Goal: Information Seeking & Learning: Learn about a topic

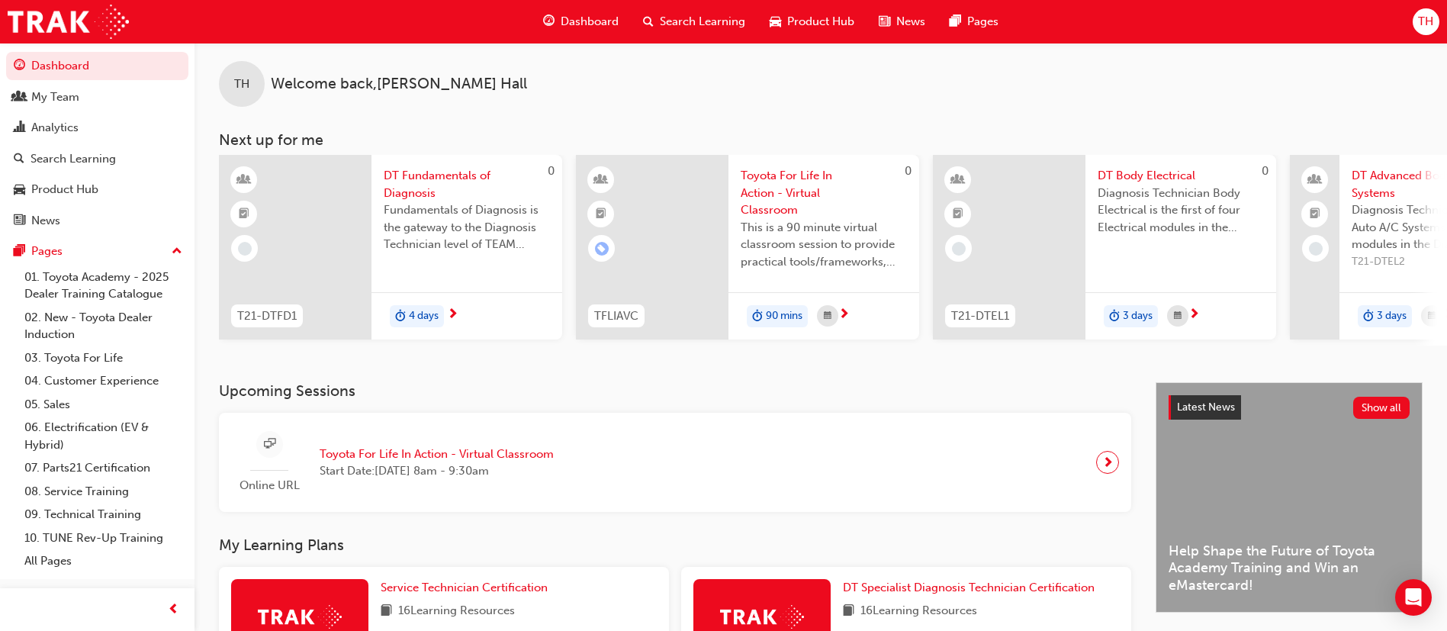
scroll to position [0, 911]
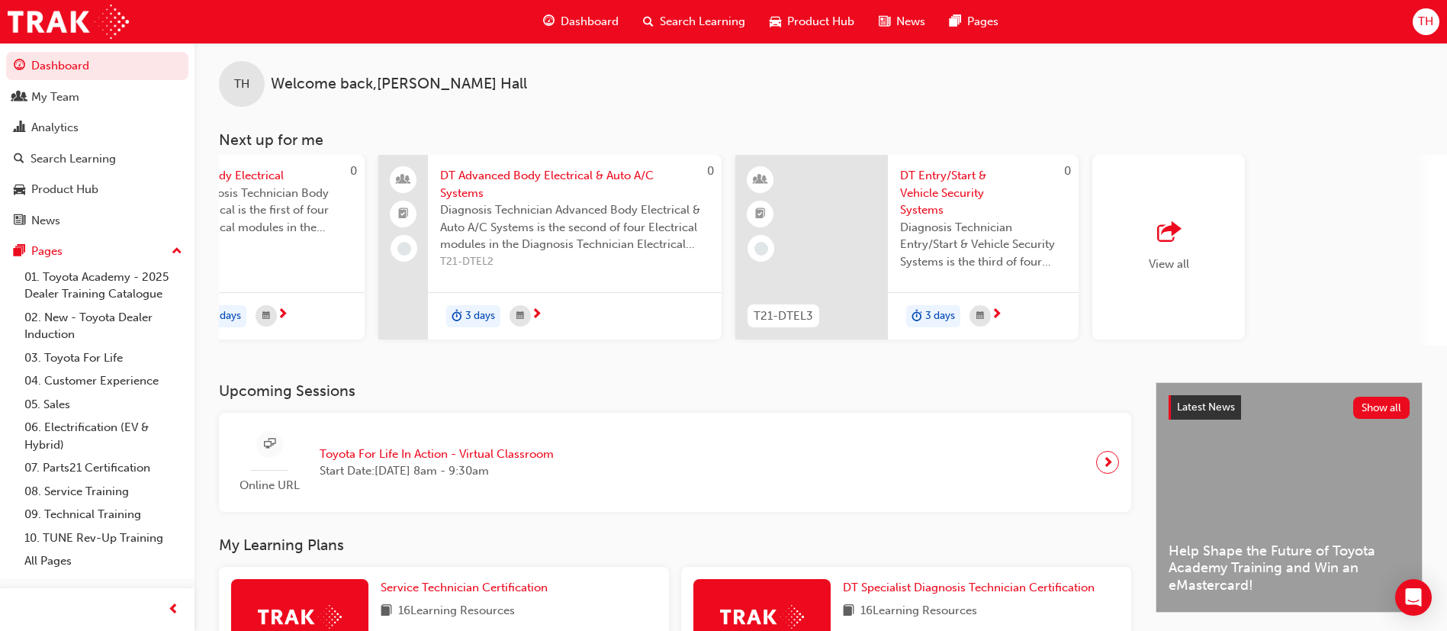
click at [1179, 222] on span "outbound-icon" at bounding box center [1168, 232] width 23 height 21
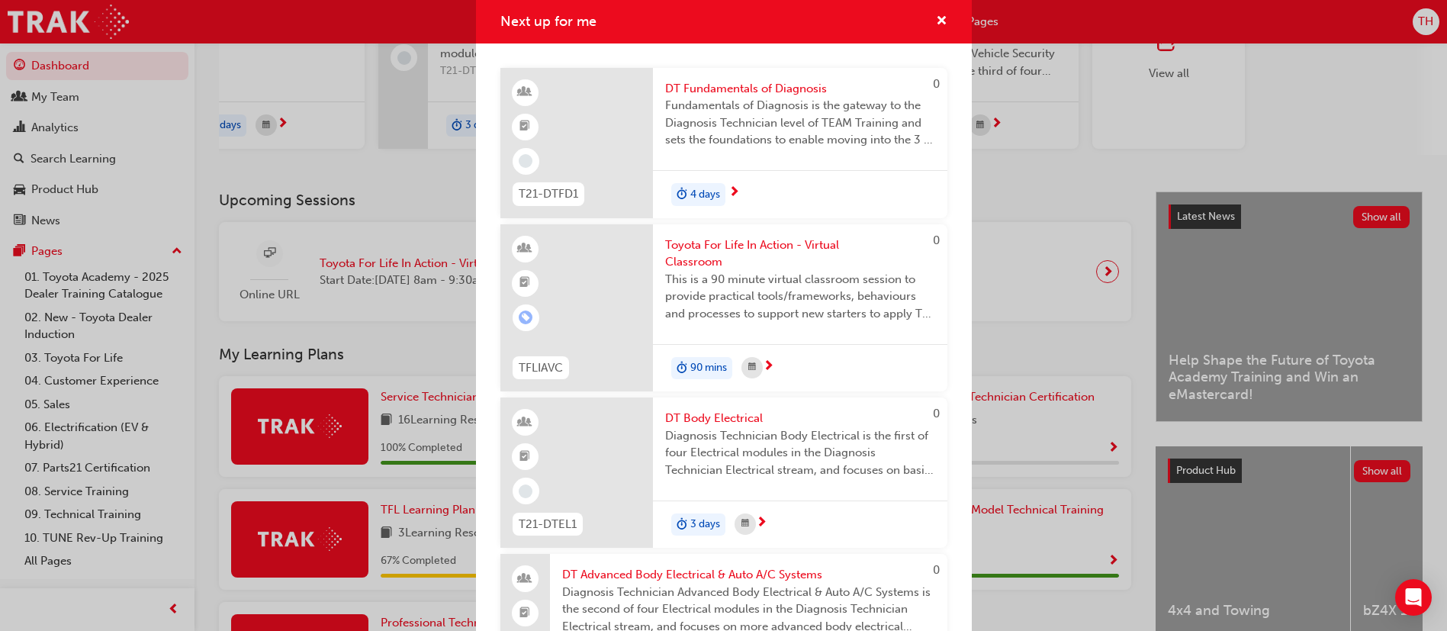
scroll to position [6, 0]
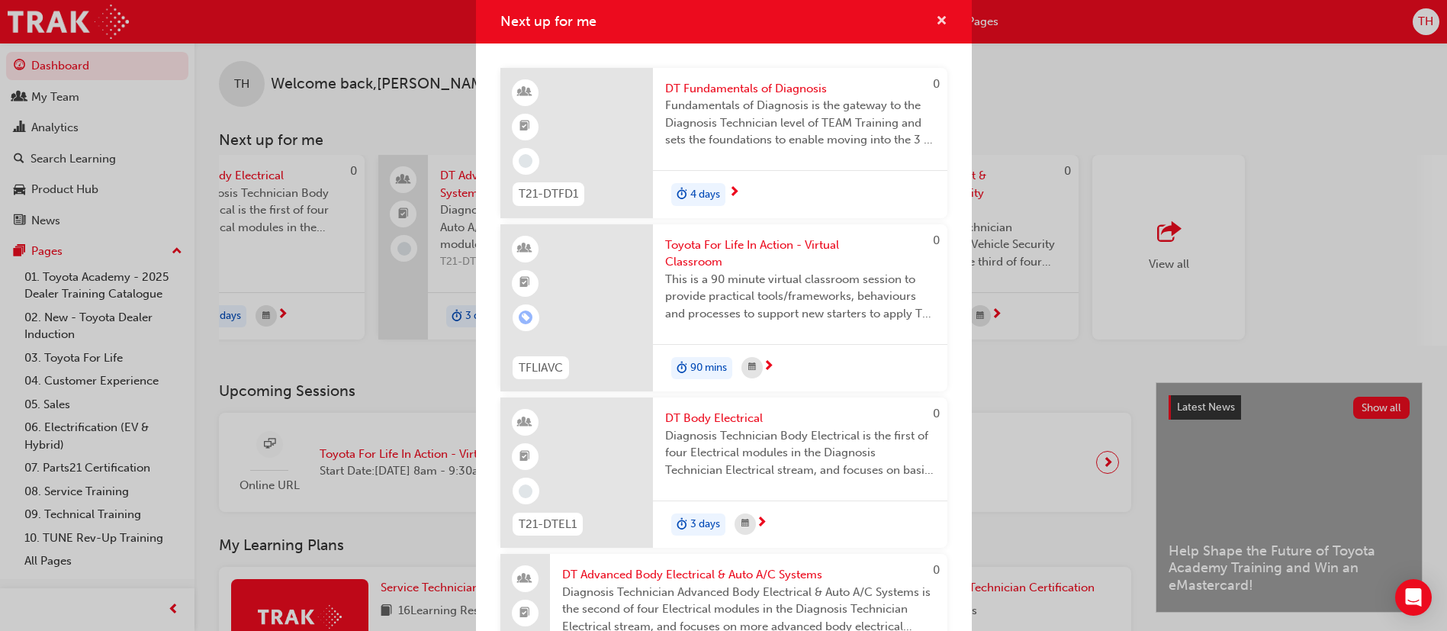
click at [936, 15] on span "cross-icon" at bounding box center [941, 22] width 11 height 14
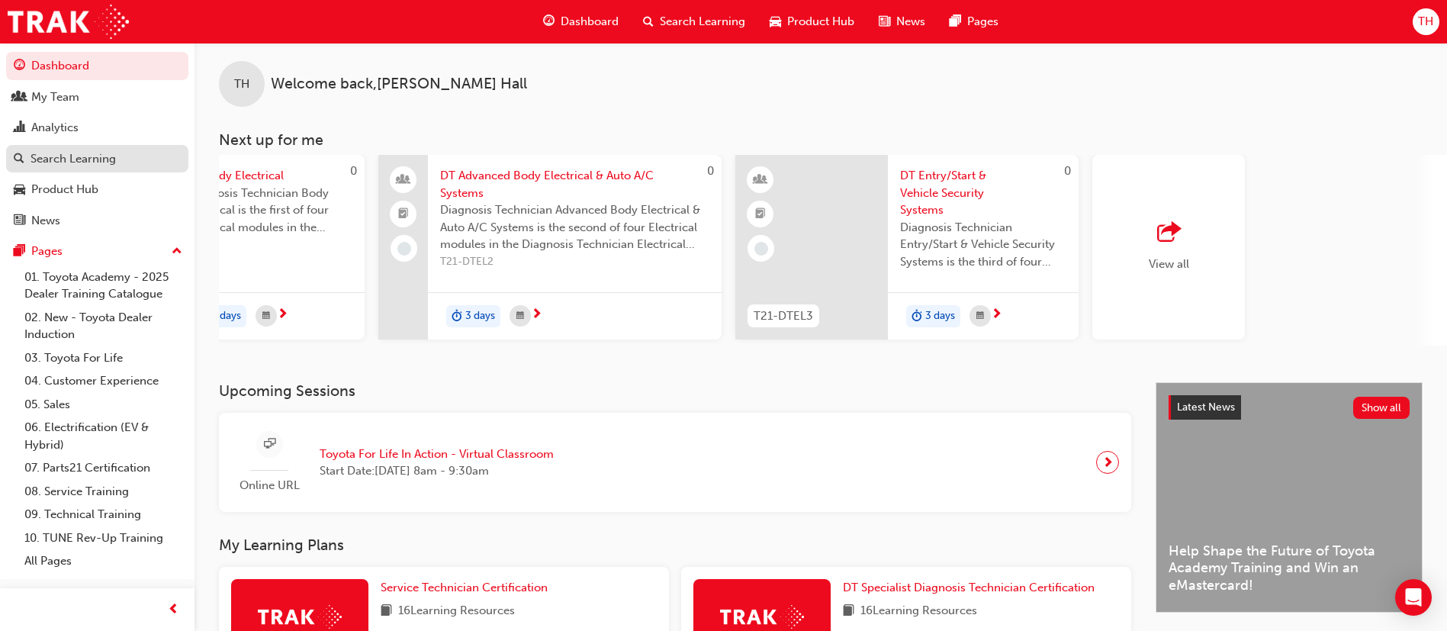
click at [93, 159] on div "Search Learning" at bounding box center [73, 159] width 85 height 18
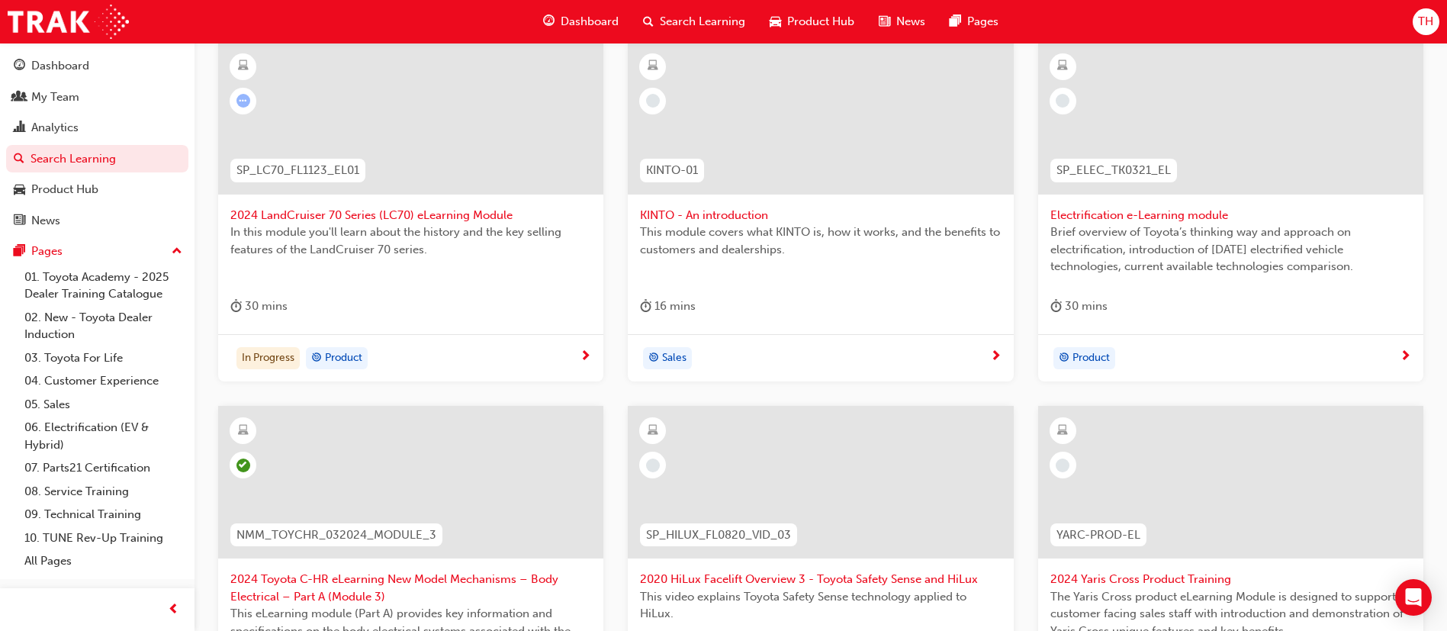
scroll to position [229, 0]
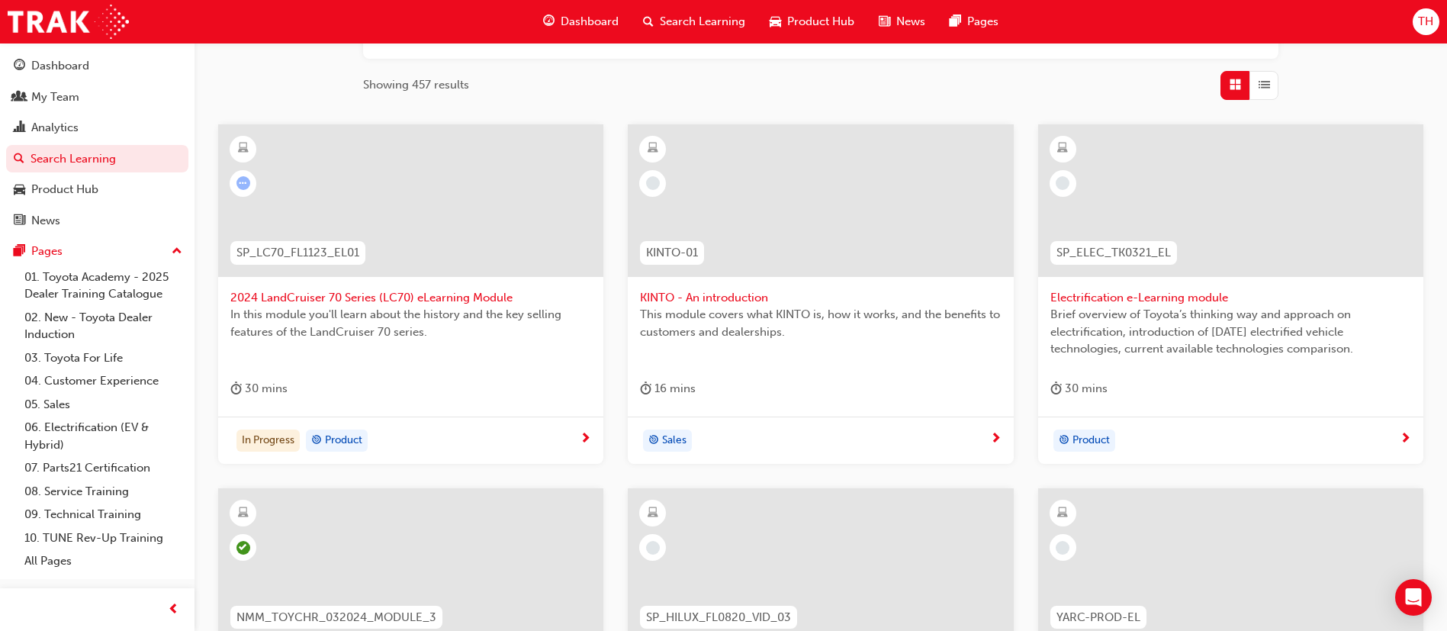
click at [1130, 294] on span "Electrification e-Learning module" at bounding box center [1230, 298] width 361 height 18
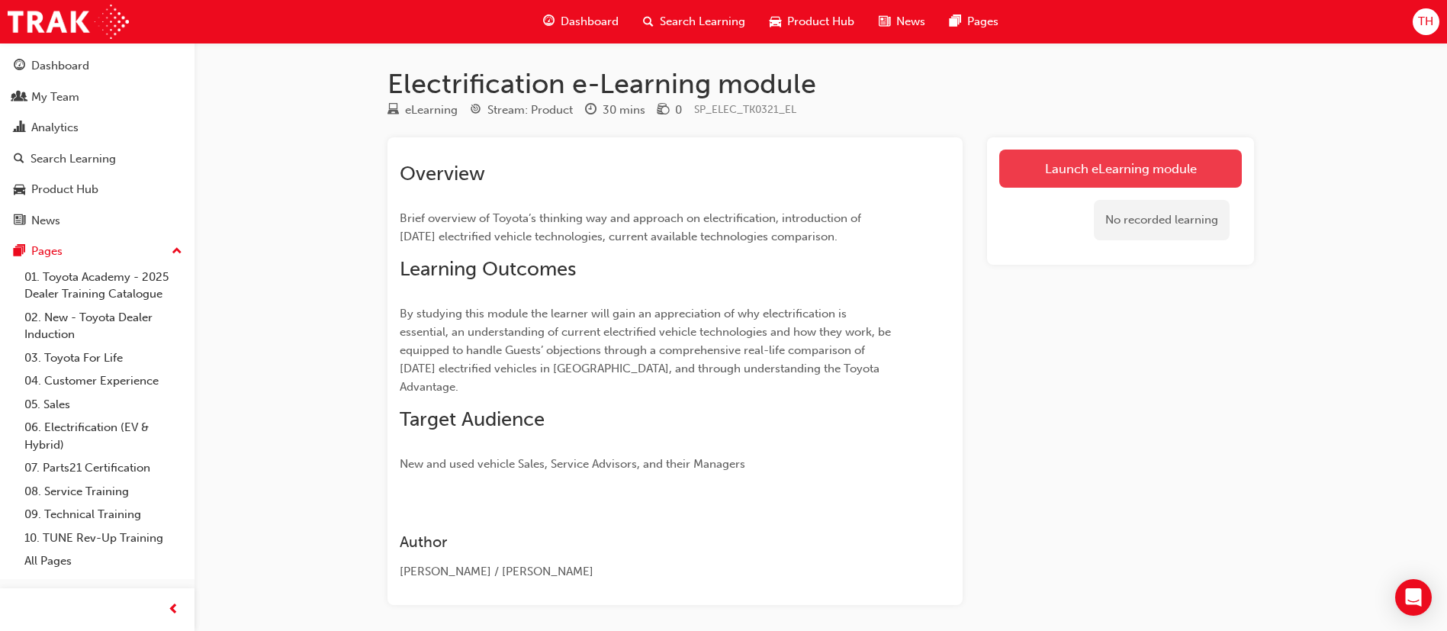
click at [1077, 162] on link "Launch eLearning module" at bounding box center [1120, 168] width 242 height 38
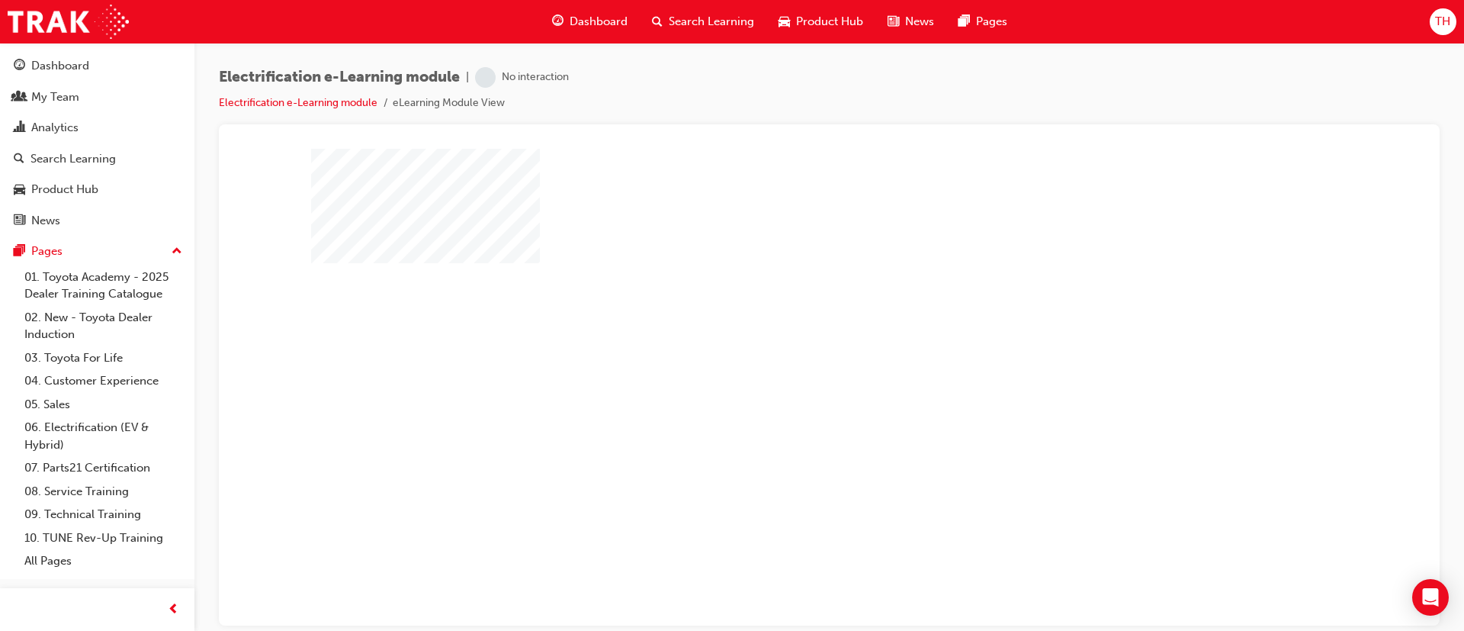
click at [785, 342] on div "play" at bounding box center [785, 342] width 0 height 0
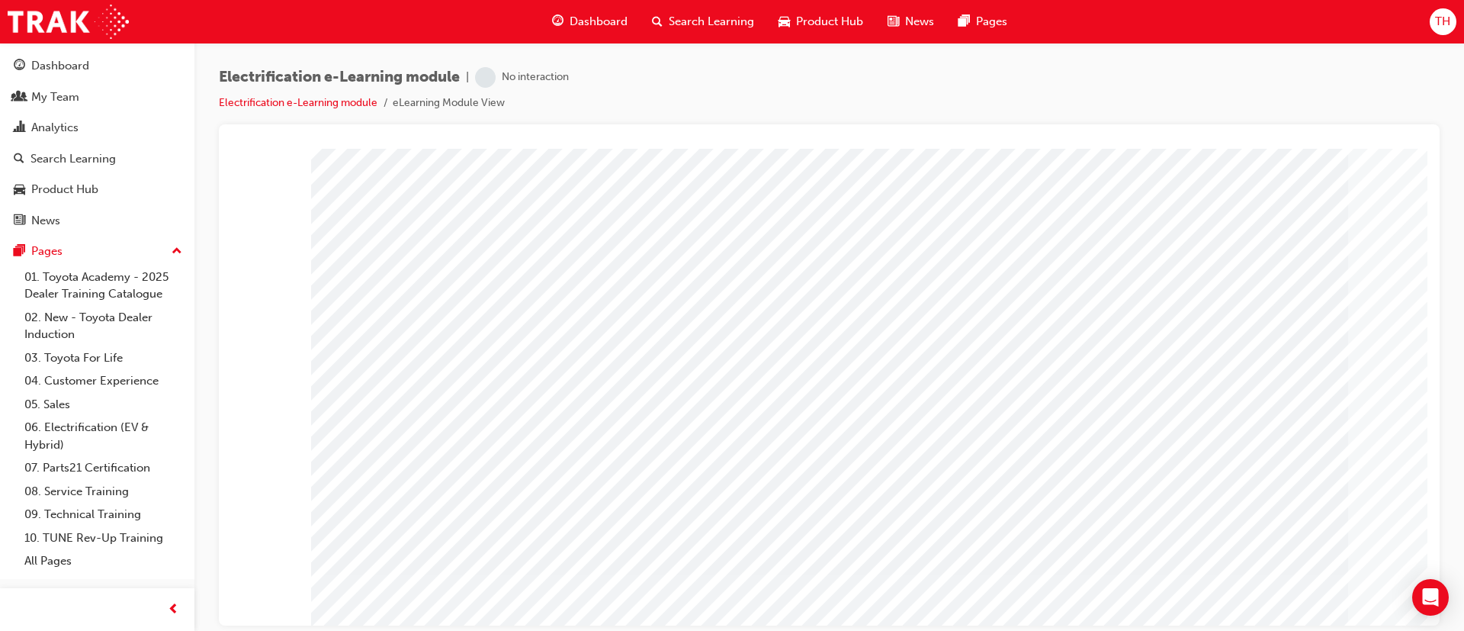
scroll to position [95, 0]
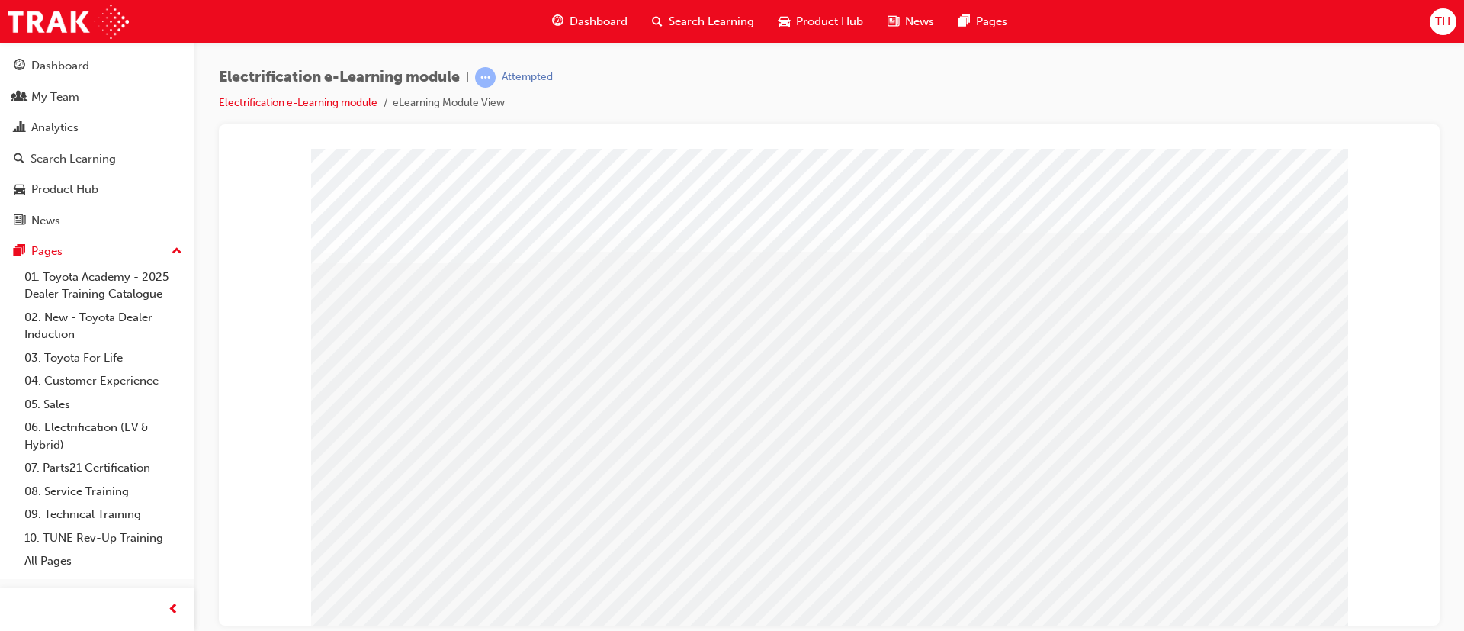
scroll to position [0, 0]
drag, startPoint x: 609, startPoint y: 383, endPoint x: 751, endPoint y: 451, distance: 157.2
drag, startPoint x: 862, startPoint y: 429, endPoint x: 1020, endPoint y: 427, distance: 158.6
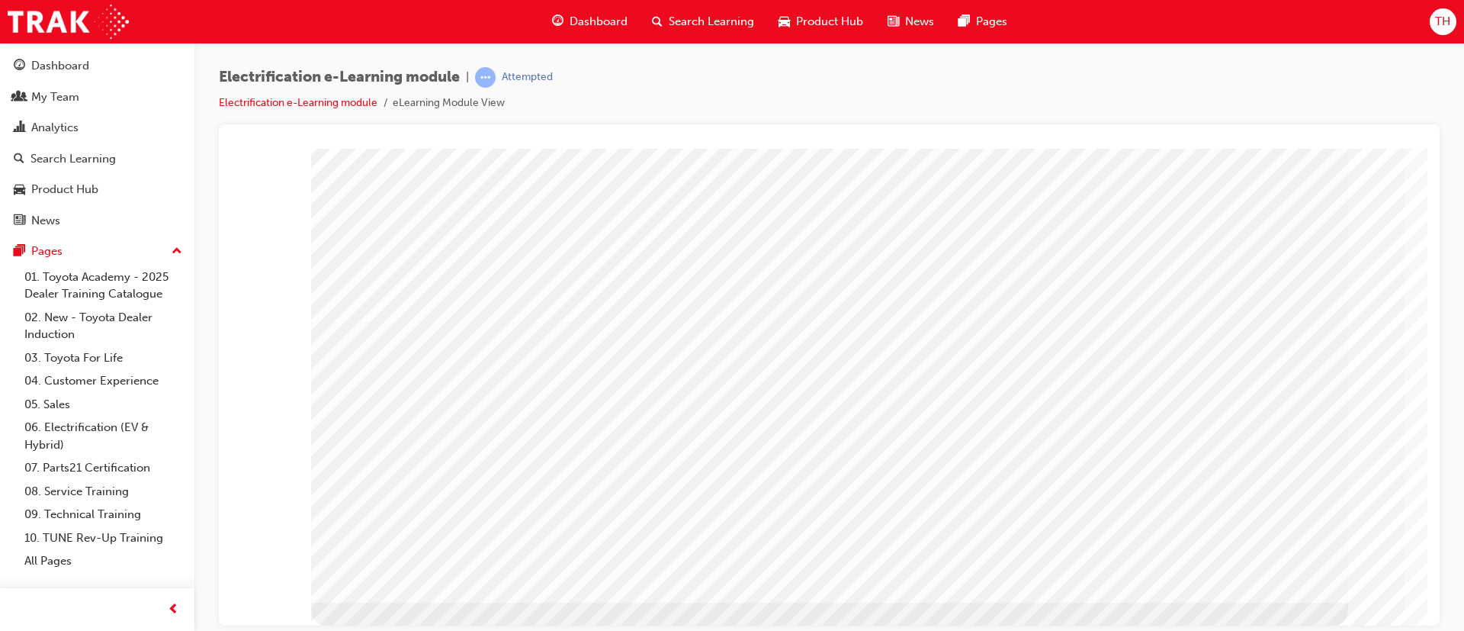
scroll to position [0, 0]
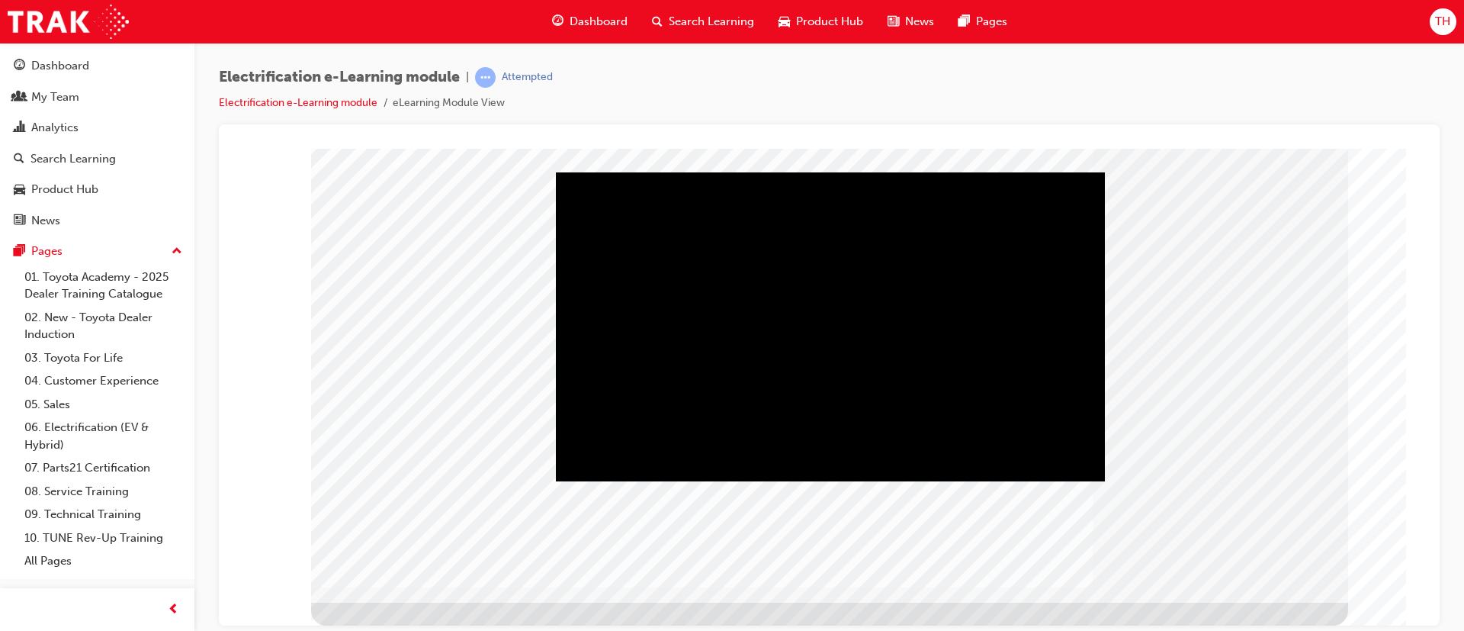
click at [847, 172] on div "Play" at bounding box center [830, 172] width 549 height 0
click at [994, 172] on div "Mute" at bounding box center [830, 172] width 549 height 0
drag, startPoint x: 1014, startPoint y: 459, endPoint x: 1177, endPoint y: 531, distance: 177.5
click at [1073, 172] on div "Volume set to 1" at bounding box center [830, 172] width 549 height 0
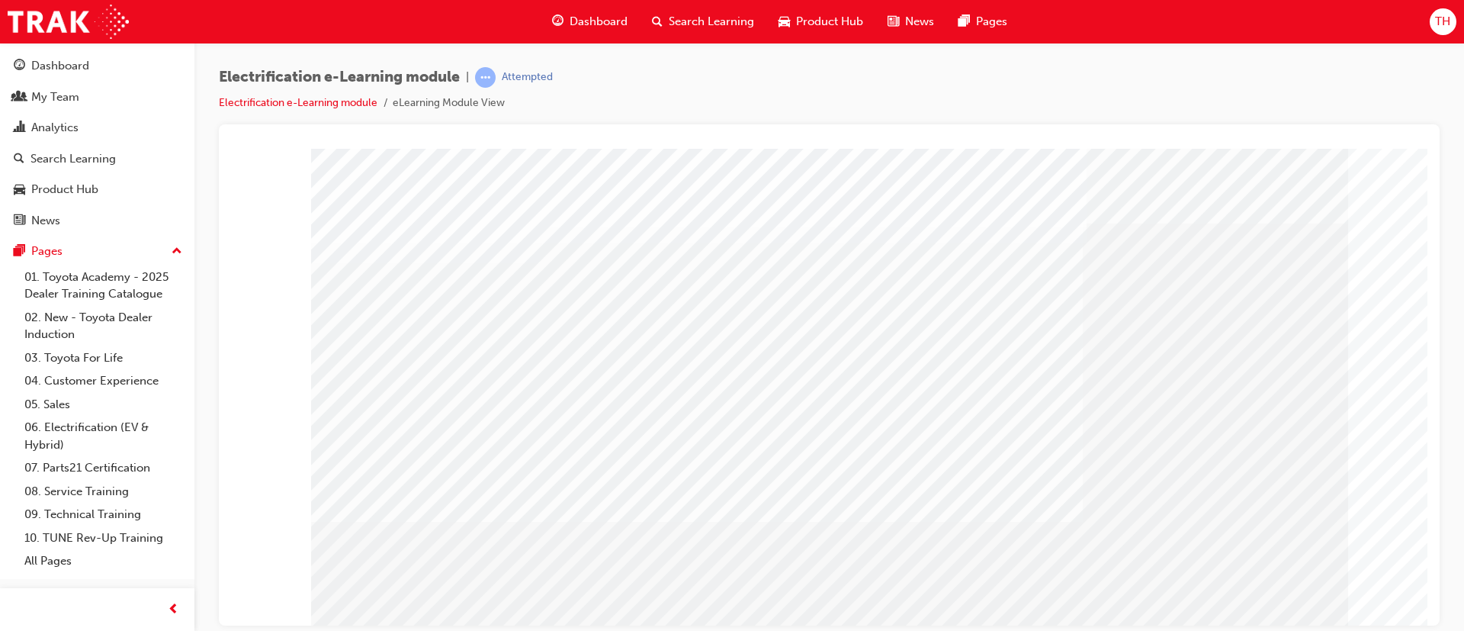
drag, startPoint x: 825, startPoint y: 360, endPoint x: 830, endPoint y: 413, distance: 53.6
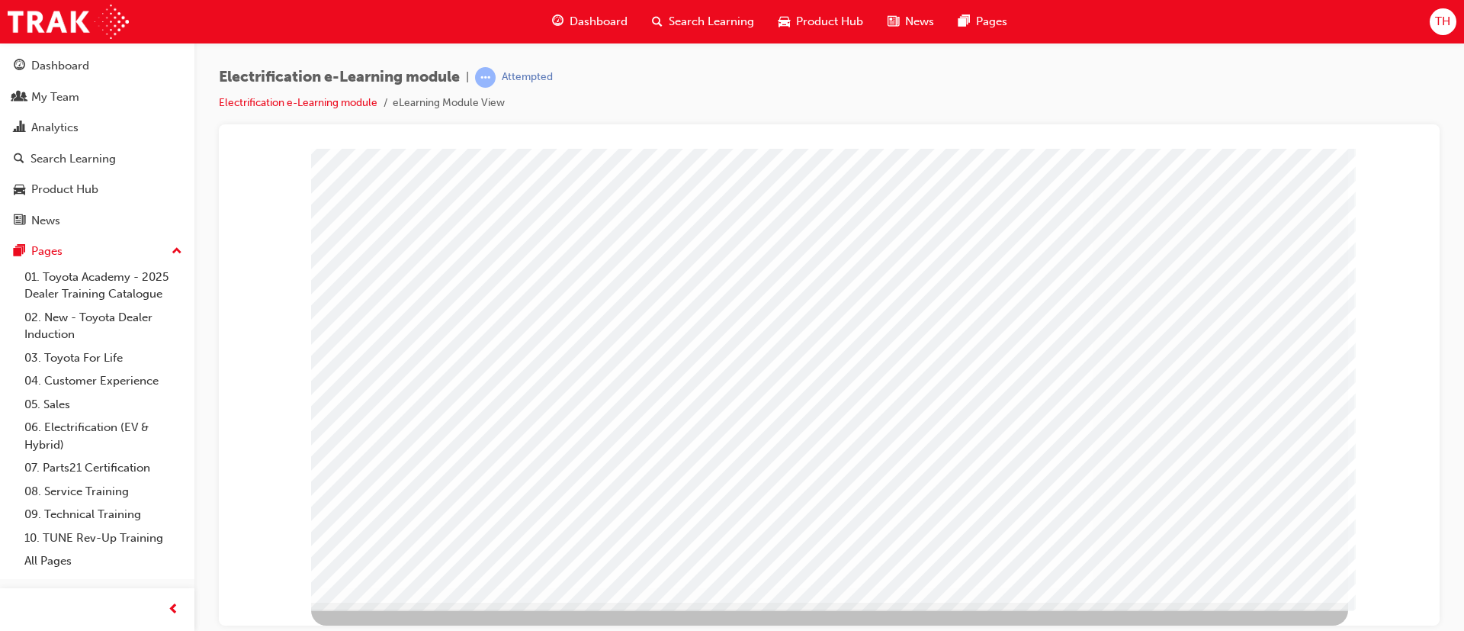
drag, startPoint x: 1201, startPoint y: 560, endPoint x: 1292, endPoint y: 589, distance: 95.3
click at [1235, 569] on div "Section Title Page" at bounding box center [829, 327] width 1037 height 549
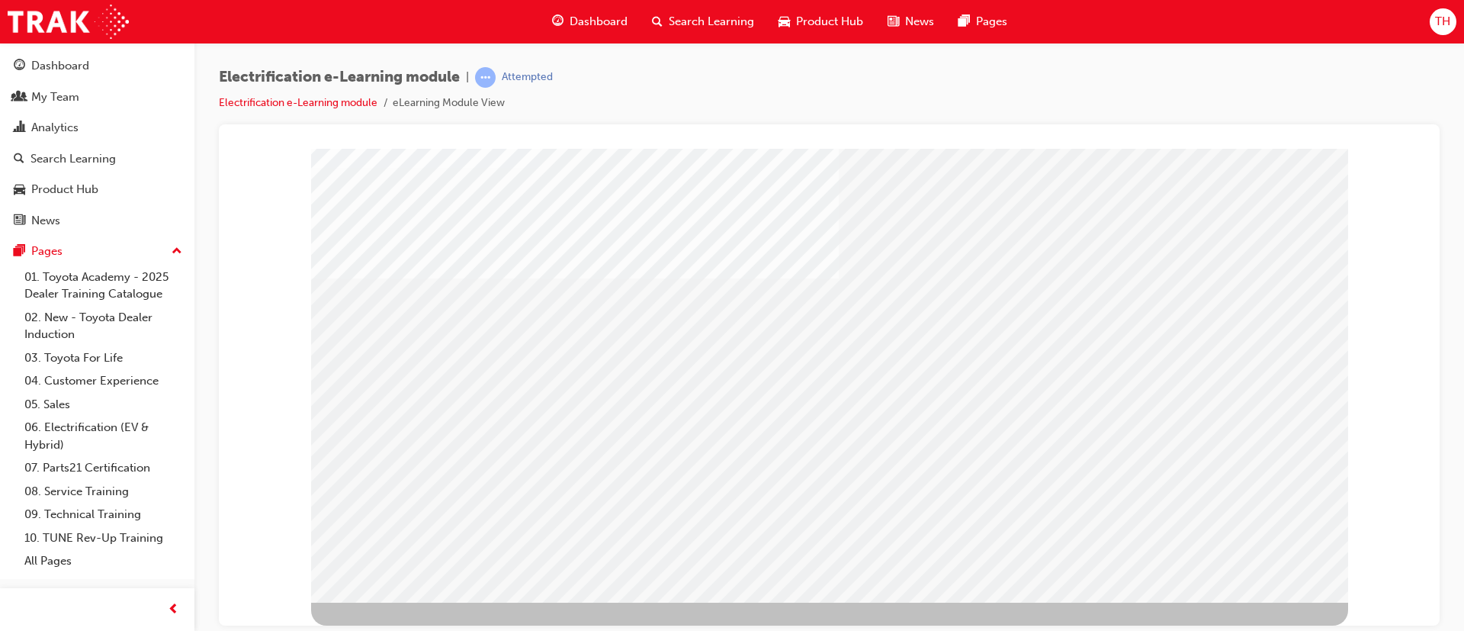
scroll to position [0, 0]
